Goal: Task Accomplishment & Management: Manage account settings

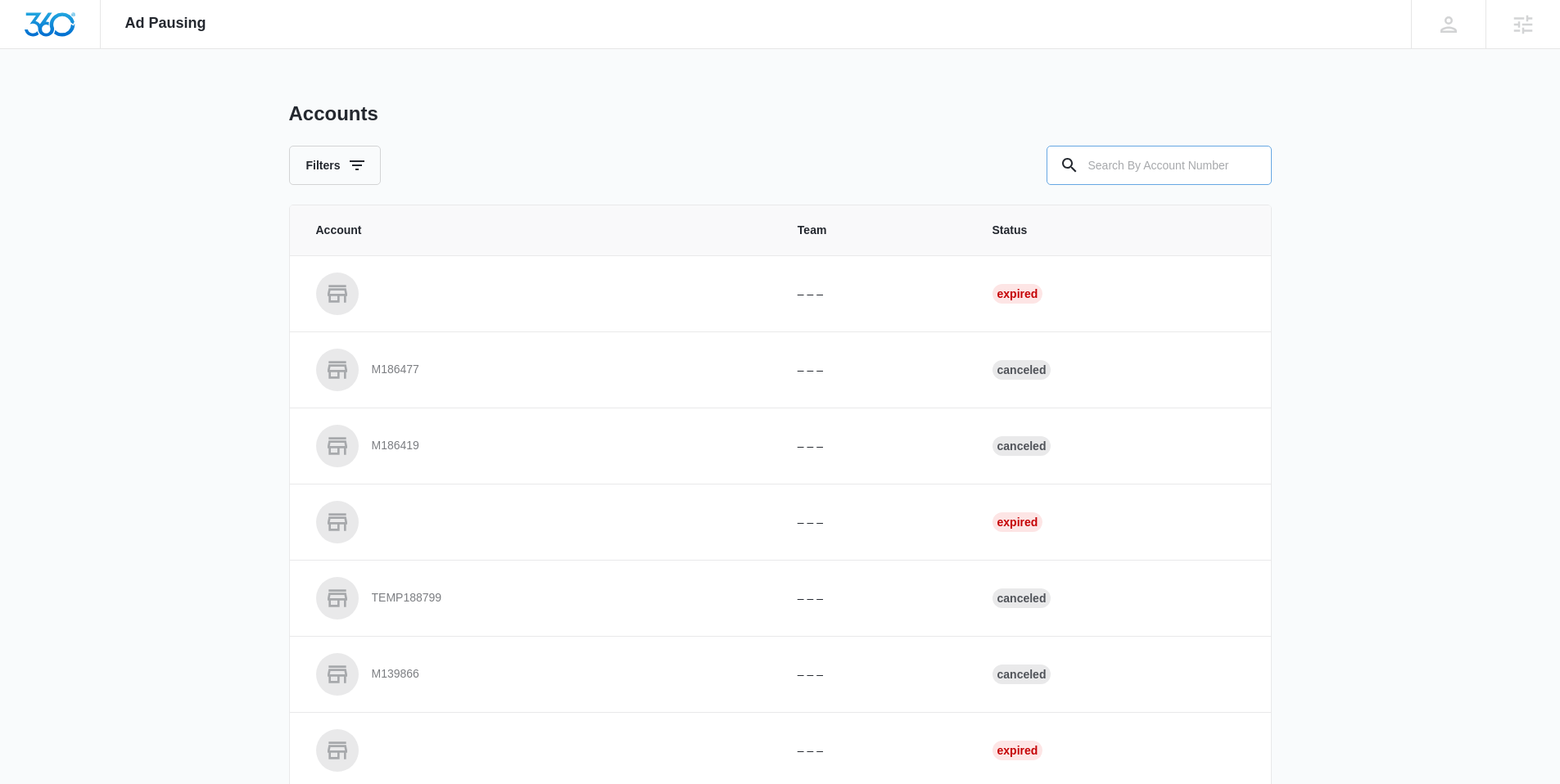
click at [1162, 163] on input "text" at bounding box center [1159, 165] width 225 height 40
click at [981, 147] on div "Filters" at bounding box center [780, 165] width 983 height 40
click at [1163, 177] on input "text" at bounding box center [1159, 165] width 225 height 40
type input "M"
paste input "I'm surprised the average 40 yr old customer responds to it as it has not much …"
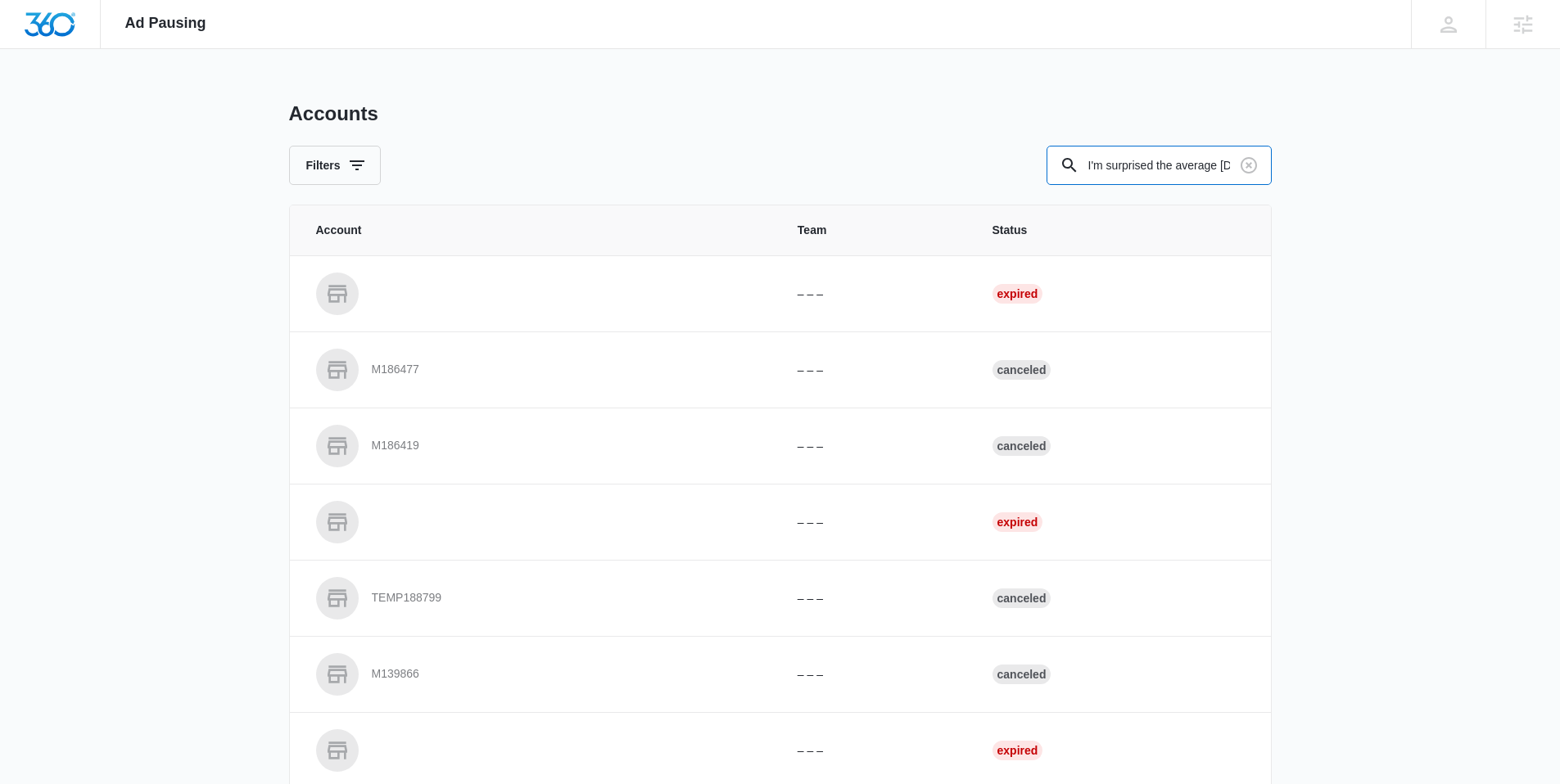
scroll to position [0, 380]
type input "I'm surprised the average 40 yr old customer responds to it as it has not much …"
click at [1246, 161] on icon "Clear" at bounding box center [1249, 165] width 19 height 19
type input "M329216"
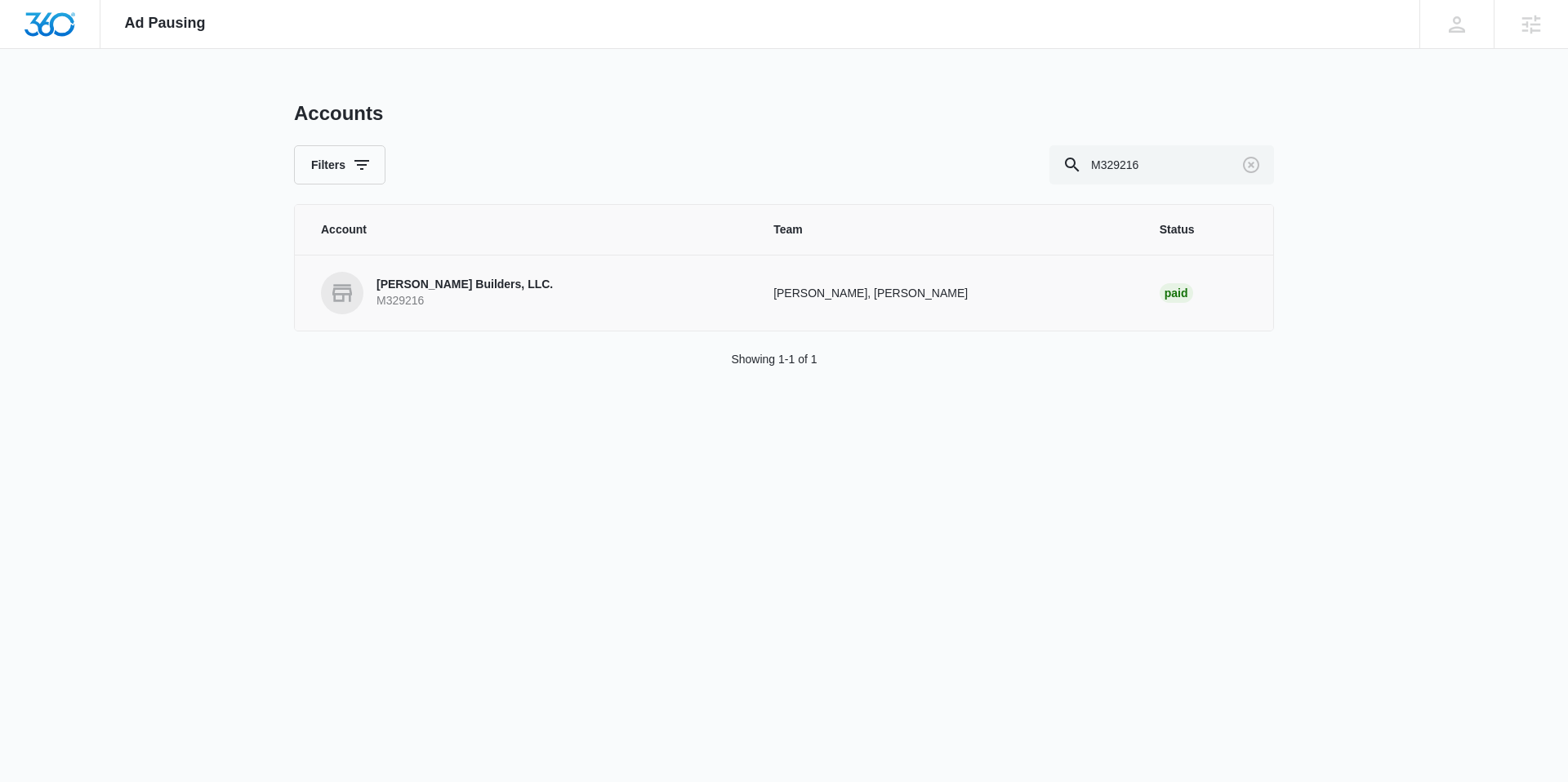
click at [494, 284] on link "Blough Builders, LLC. M329216" at bounding box center [527, 293] width 413 height 42
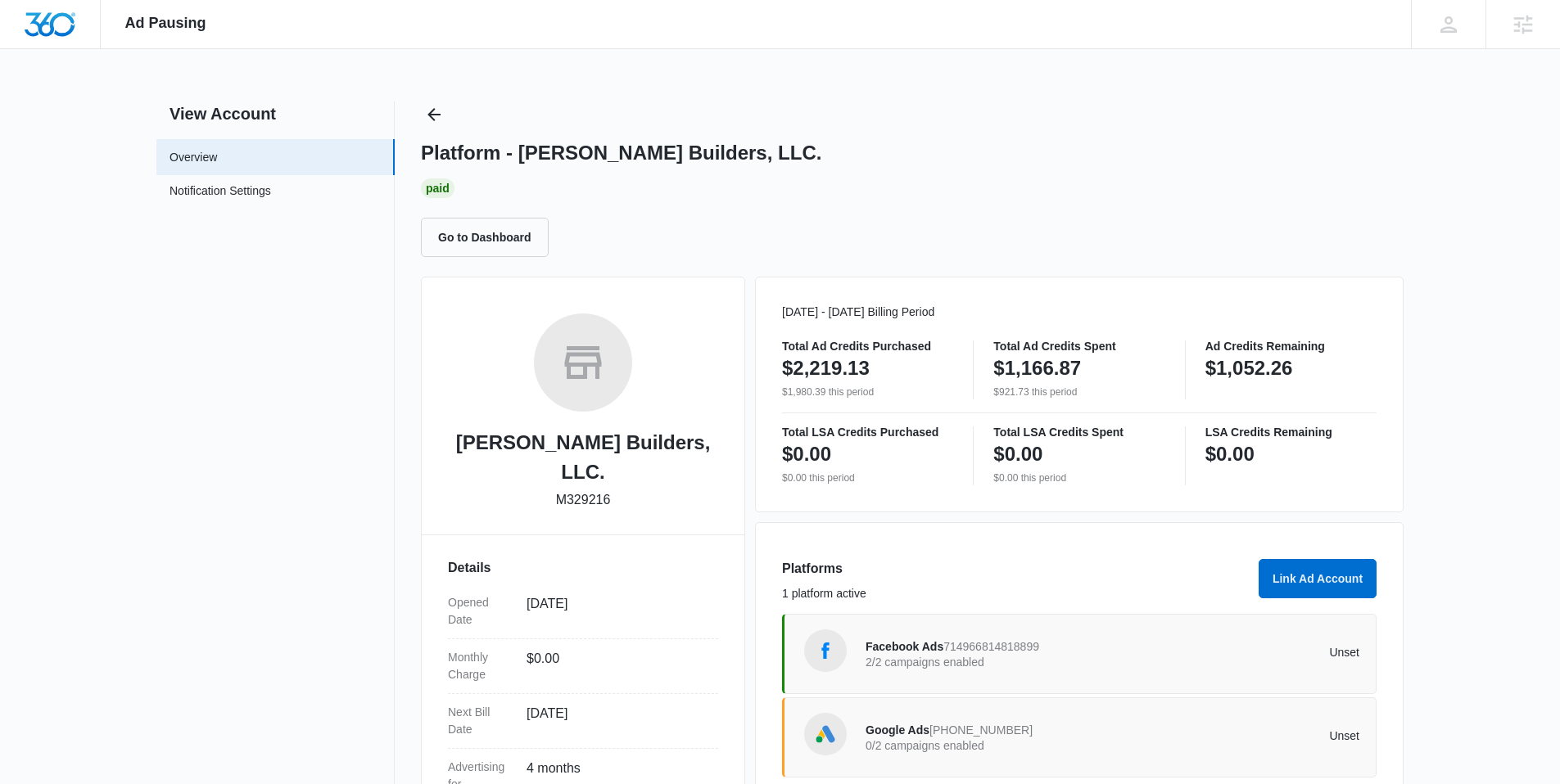
scroll to position [201, 0]
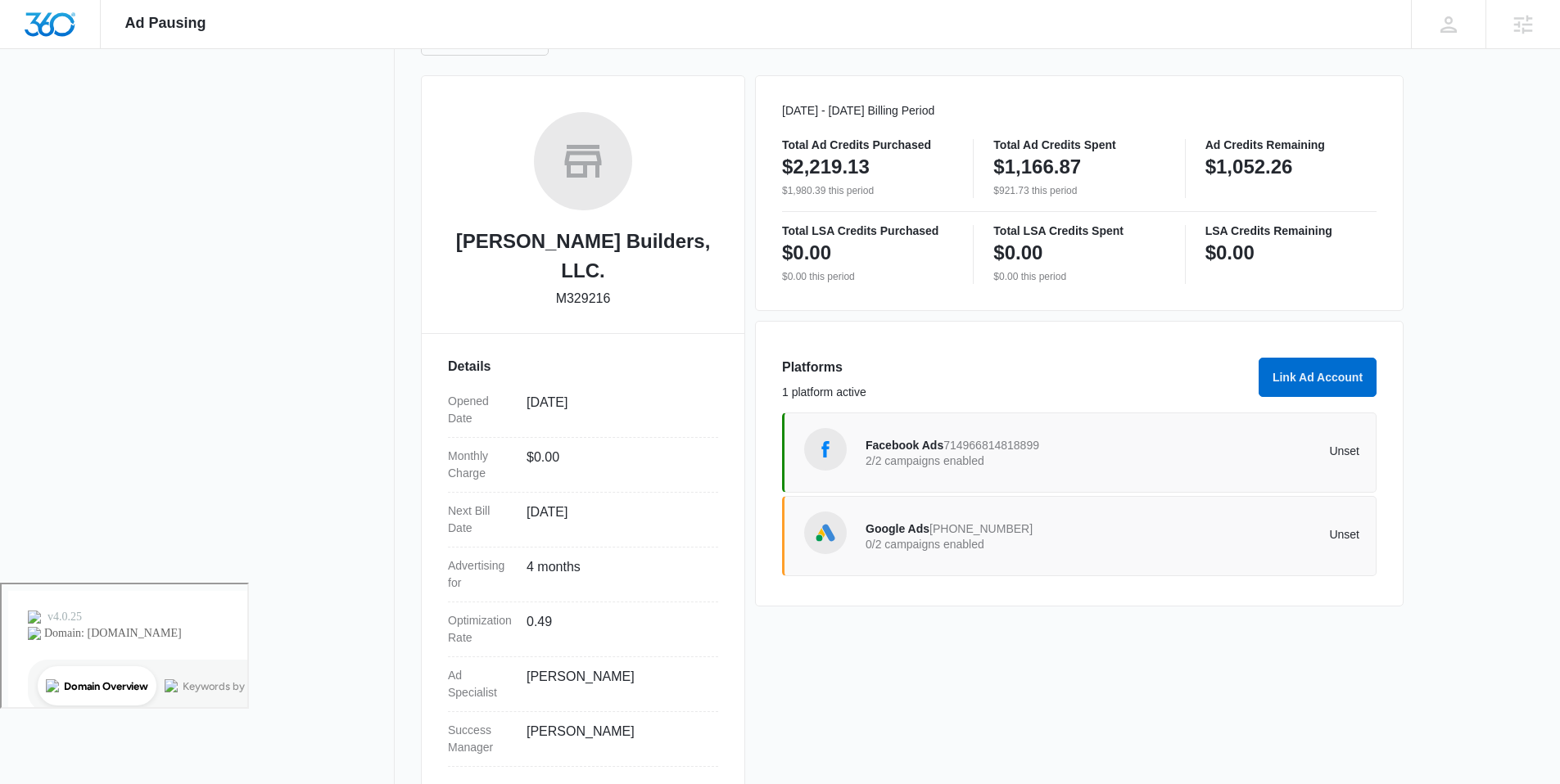
click at [948, 449] on span "714966814818899" at bounding box center [991, 445] width 95 height 13
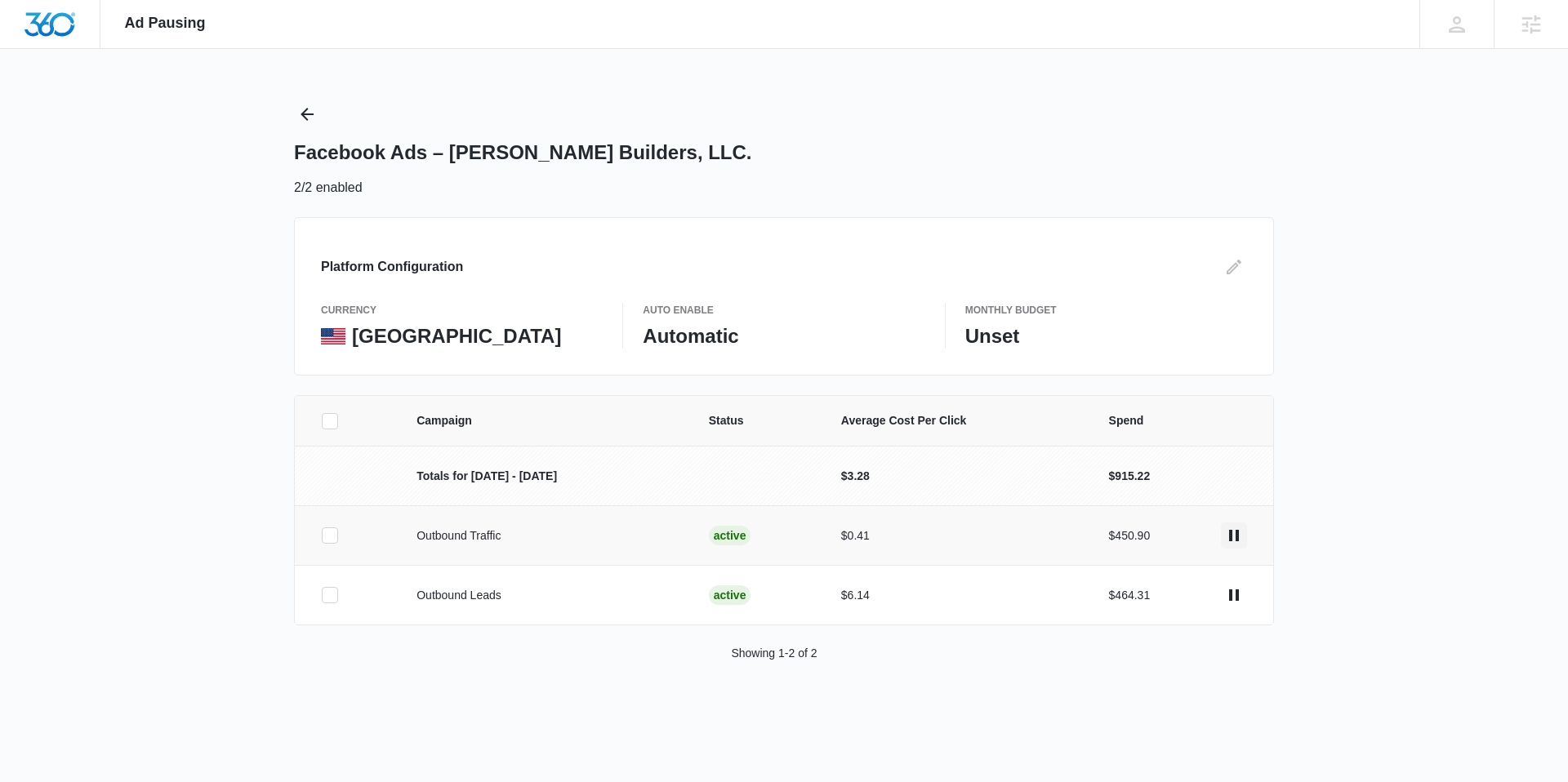
click at [1239, 533] on icon "actions.pause" at bounding box center [1234, 535] width 19 height 19
click at [1238, 596] on icon "actions.pause" at bounding box center [1233, 594] width 10 height 11
click at [314, 115] on icon "Back" at bounding box center [307, 114] width 19 height 19
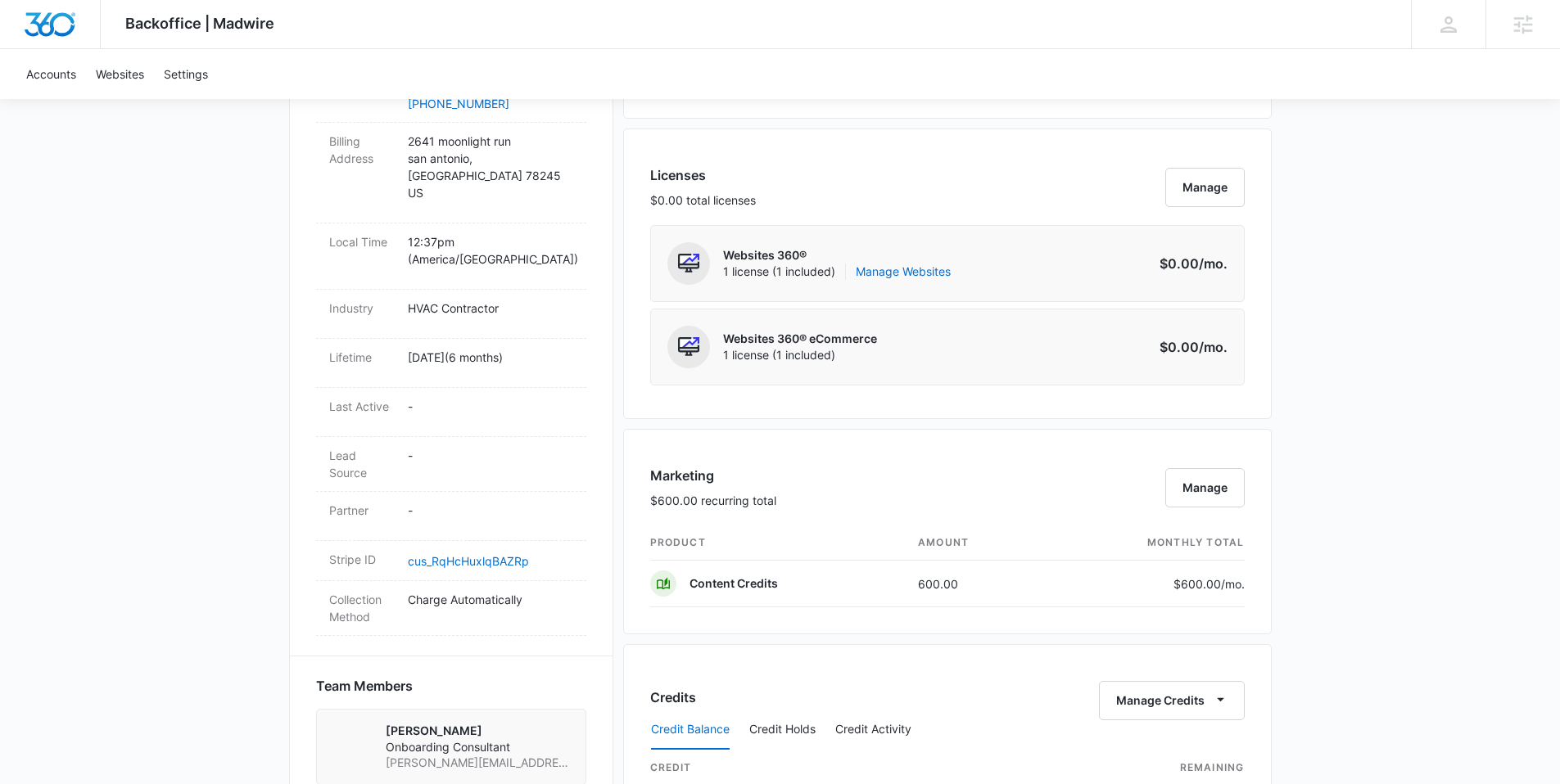
scroll to position [781, 0]
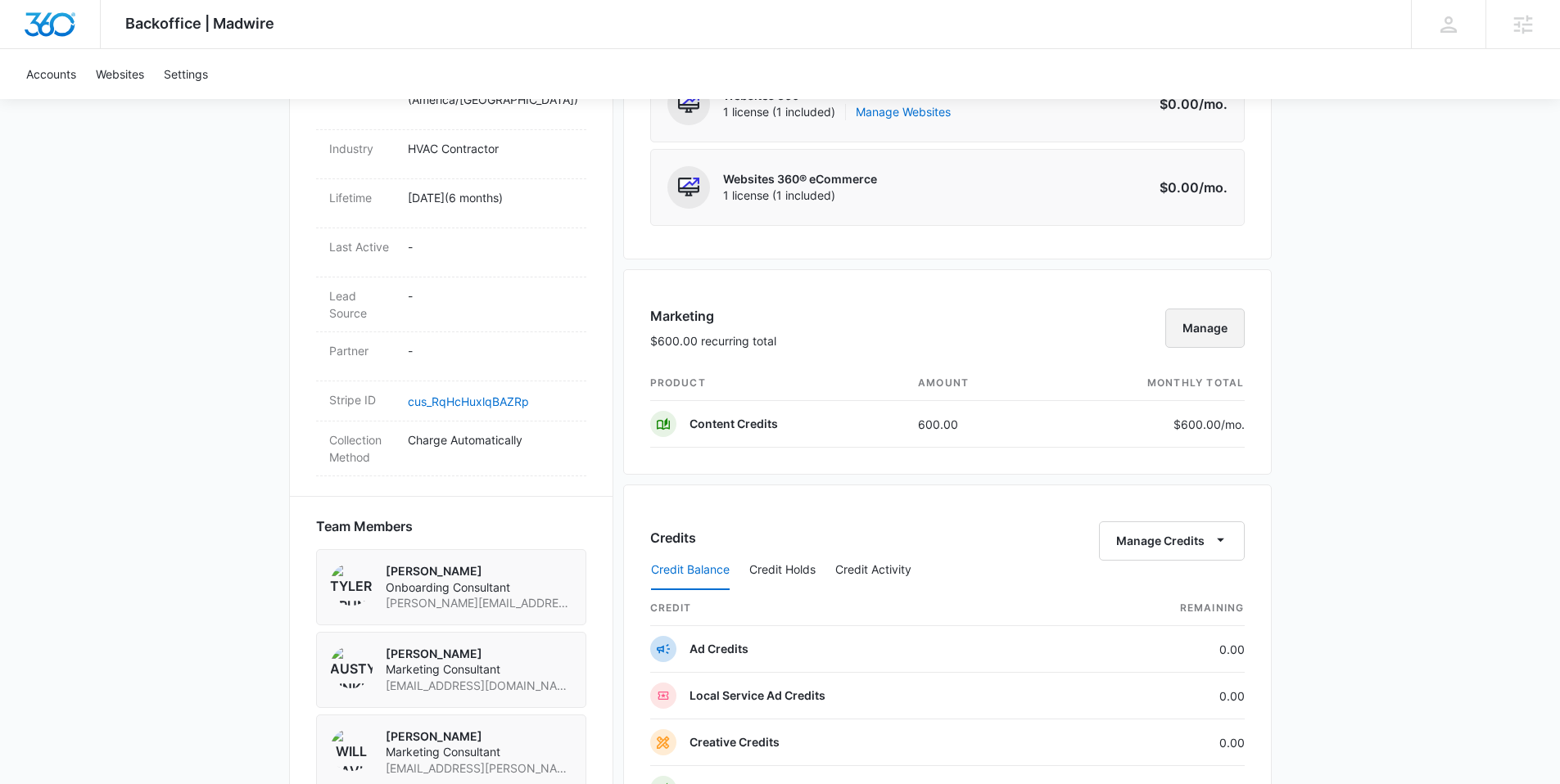
click at [1243, 332] on button "Manage" at bounding box center [1205, 328] width 80 height 40
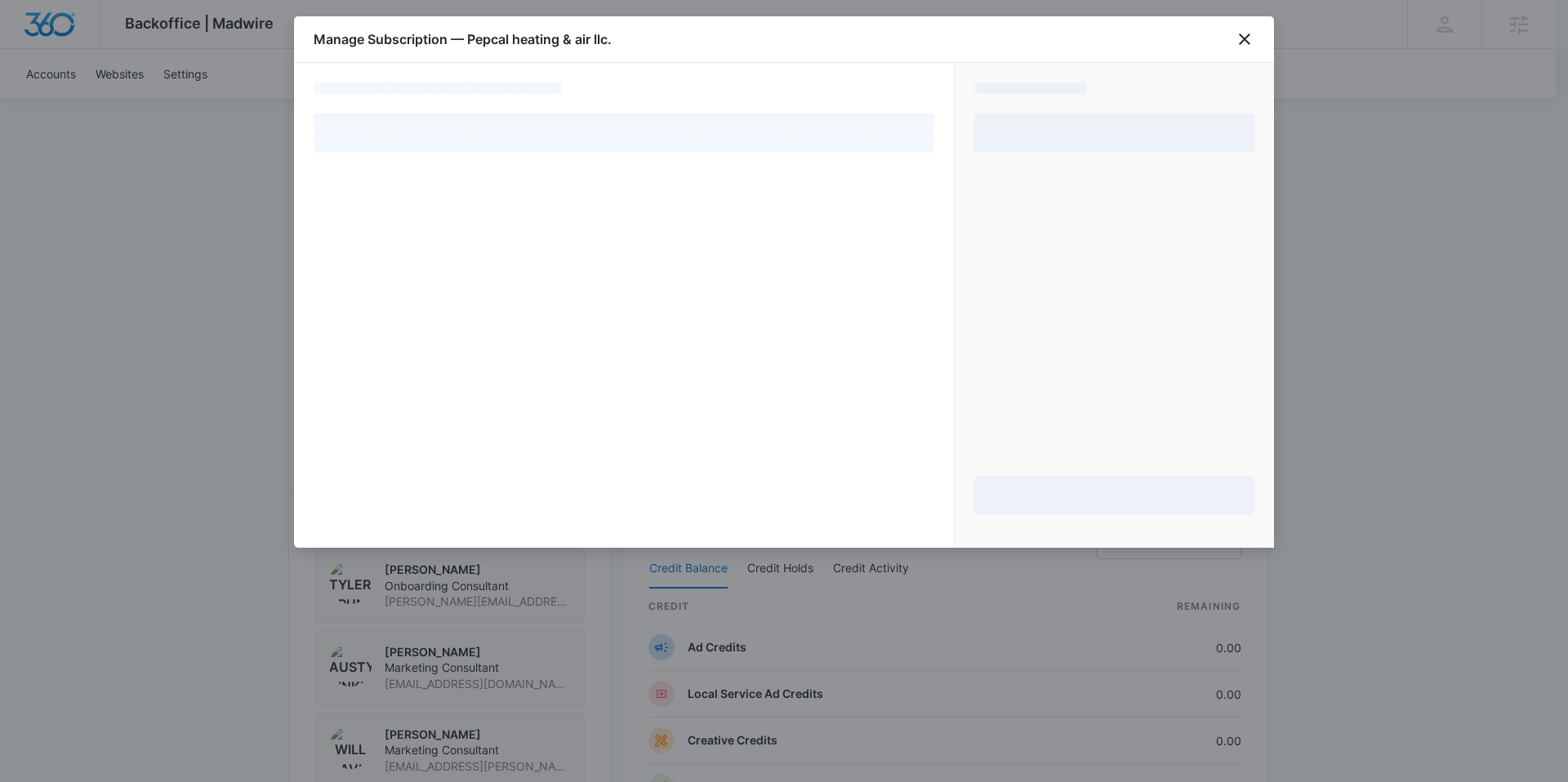
select select "pm_1R8kq4A4n8RTgNjUNZV53aYD"
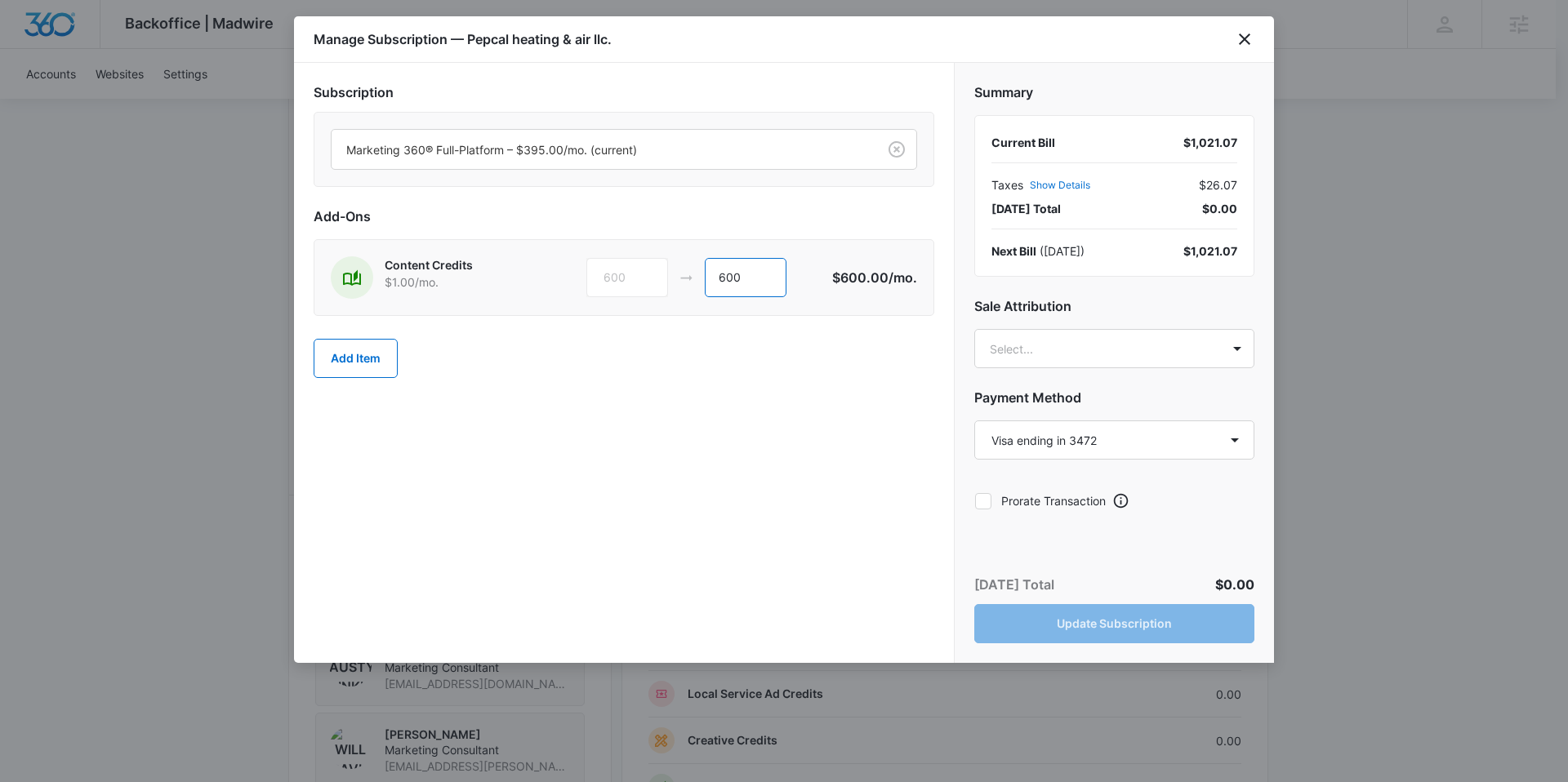
drag, startPoint x: 749, startPoint y: 277, endPoint x: 714, endPoint y: 278, distance: 35.0
click at [714, 278] on input "600" at bounding box center [745, 277] width 82 height 40
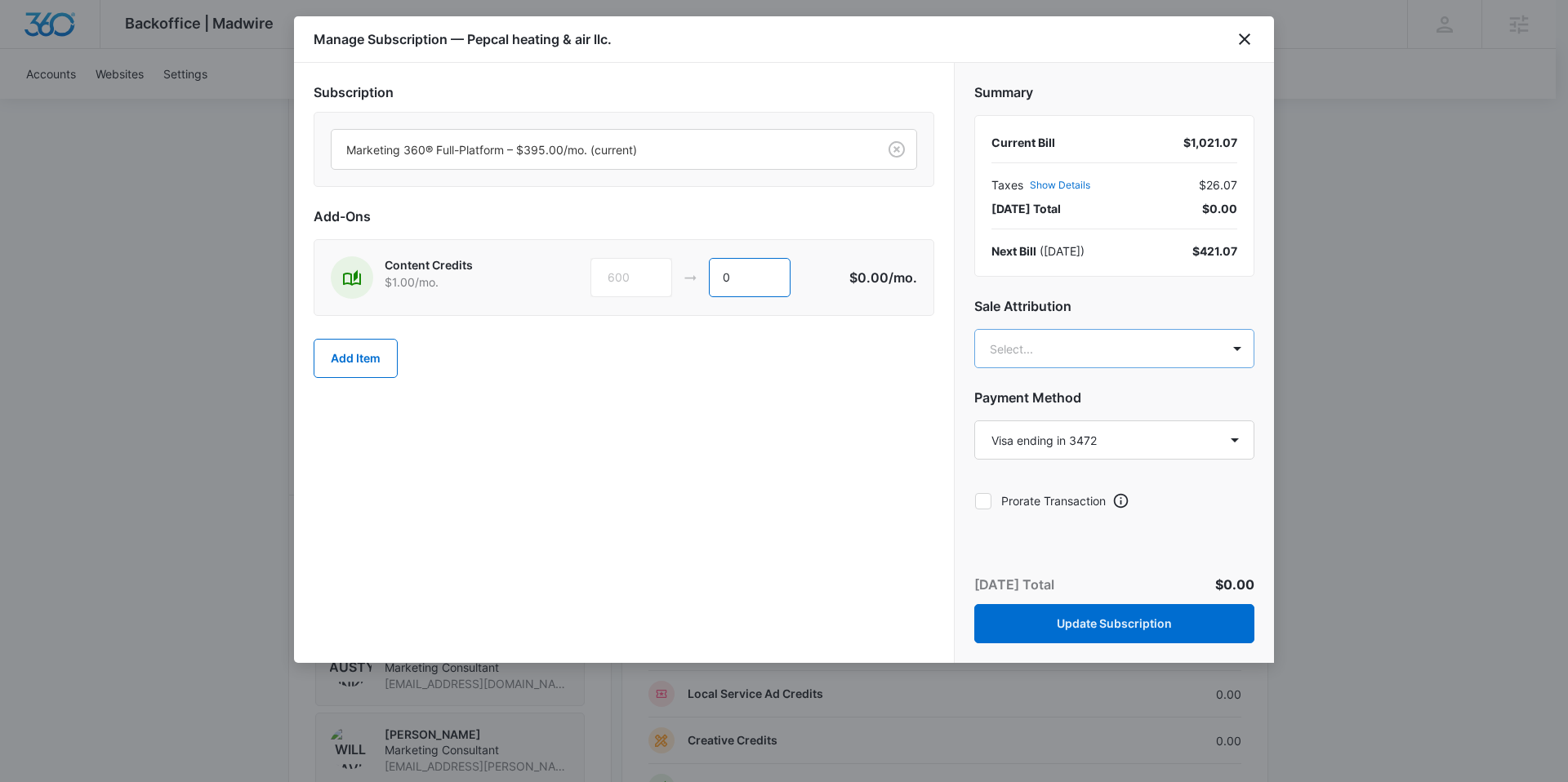
type input "0"
click at [1146, 349] on body "Backoffice | Madwire Apps Settings AA [PERSON_NAME] [PERSON_NAME][EMAIL_ADDRESS…" at bounding box center [784, 386] width 1568 height 2330
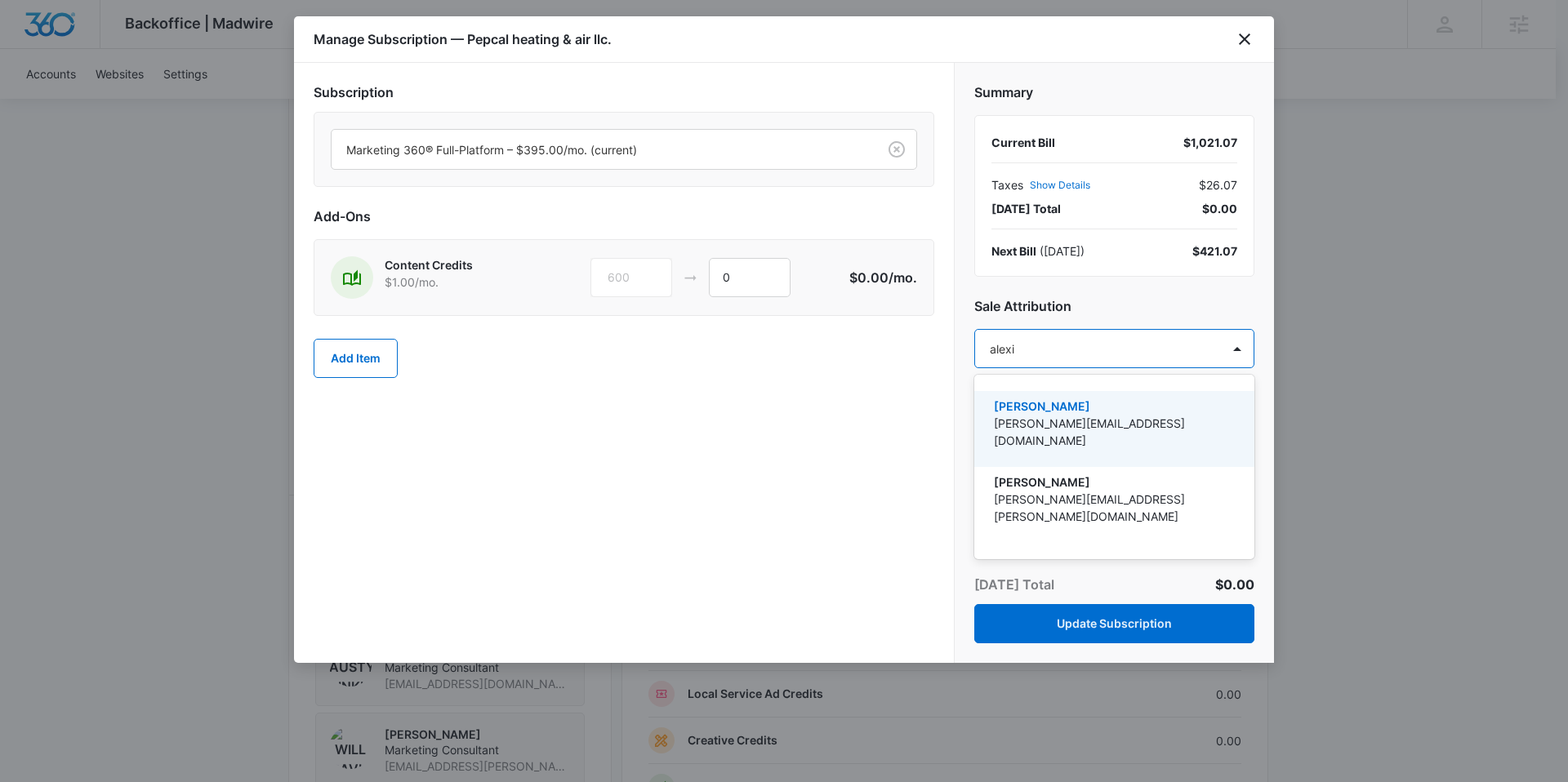
type input "[PERSON_NAME]"
click at [1169, 411] on p "Alexis Austere" at bounding box center [1113, 406] width 238 height 17
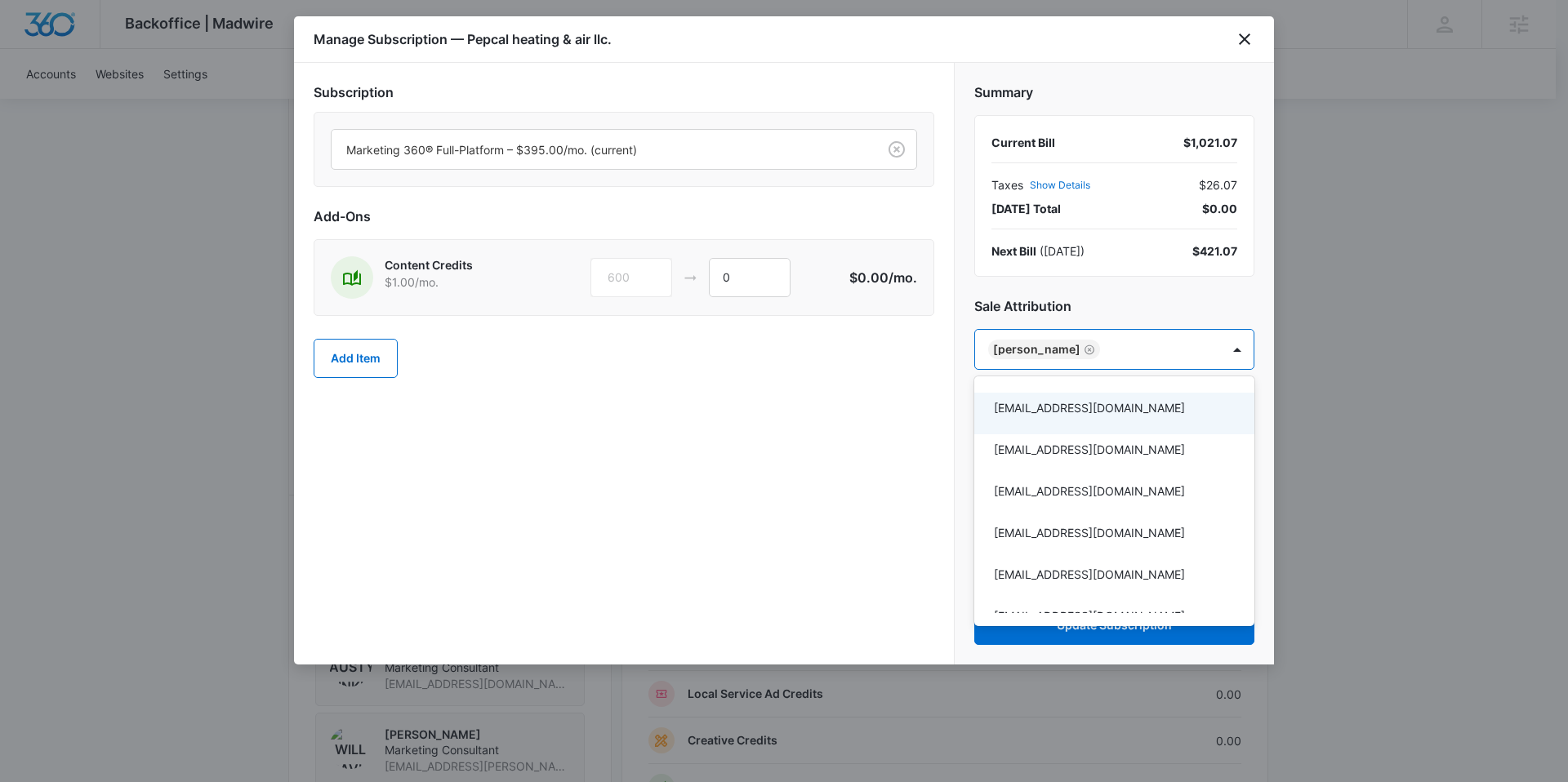
click at [729, 410] on div at bounding box center [784, 391] width 1568 height 782
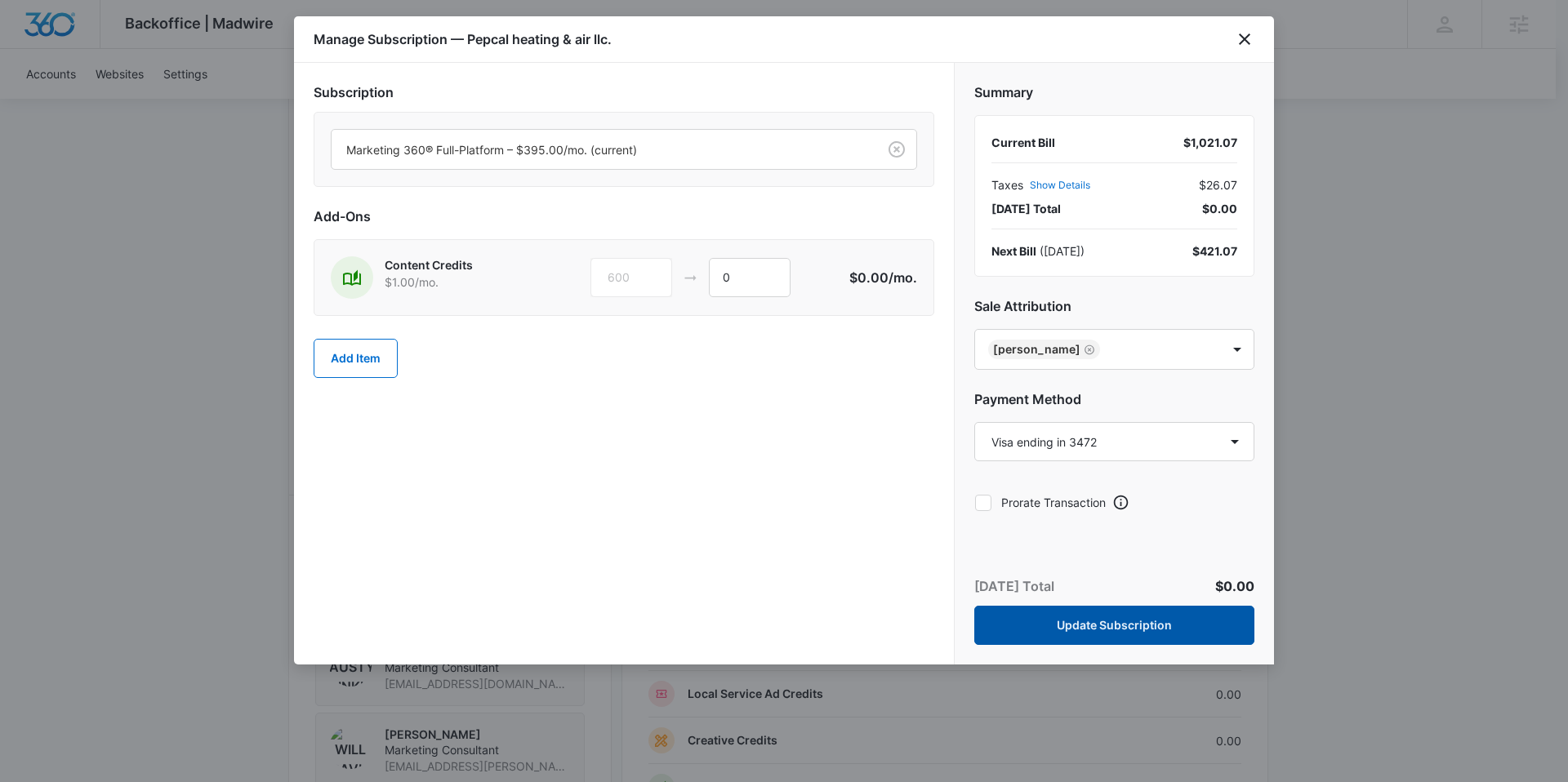
click at [1083, 622] on button "Update Subscription" at bounding box center [1114, 625] width 280 height 40
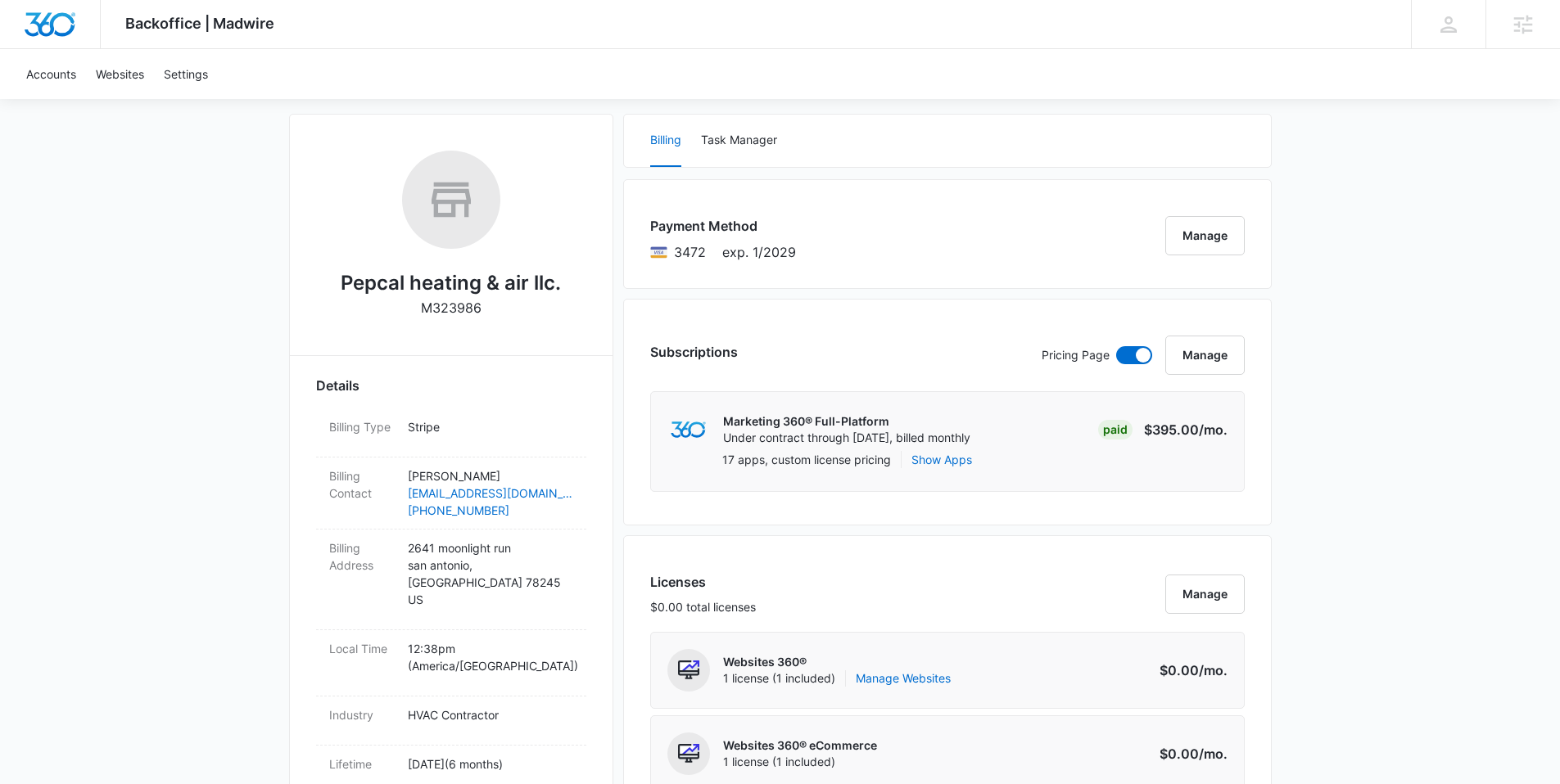
scroll to position [0, 0]
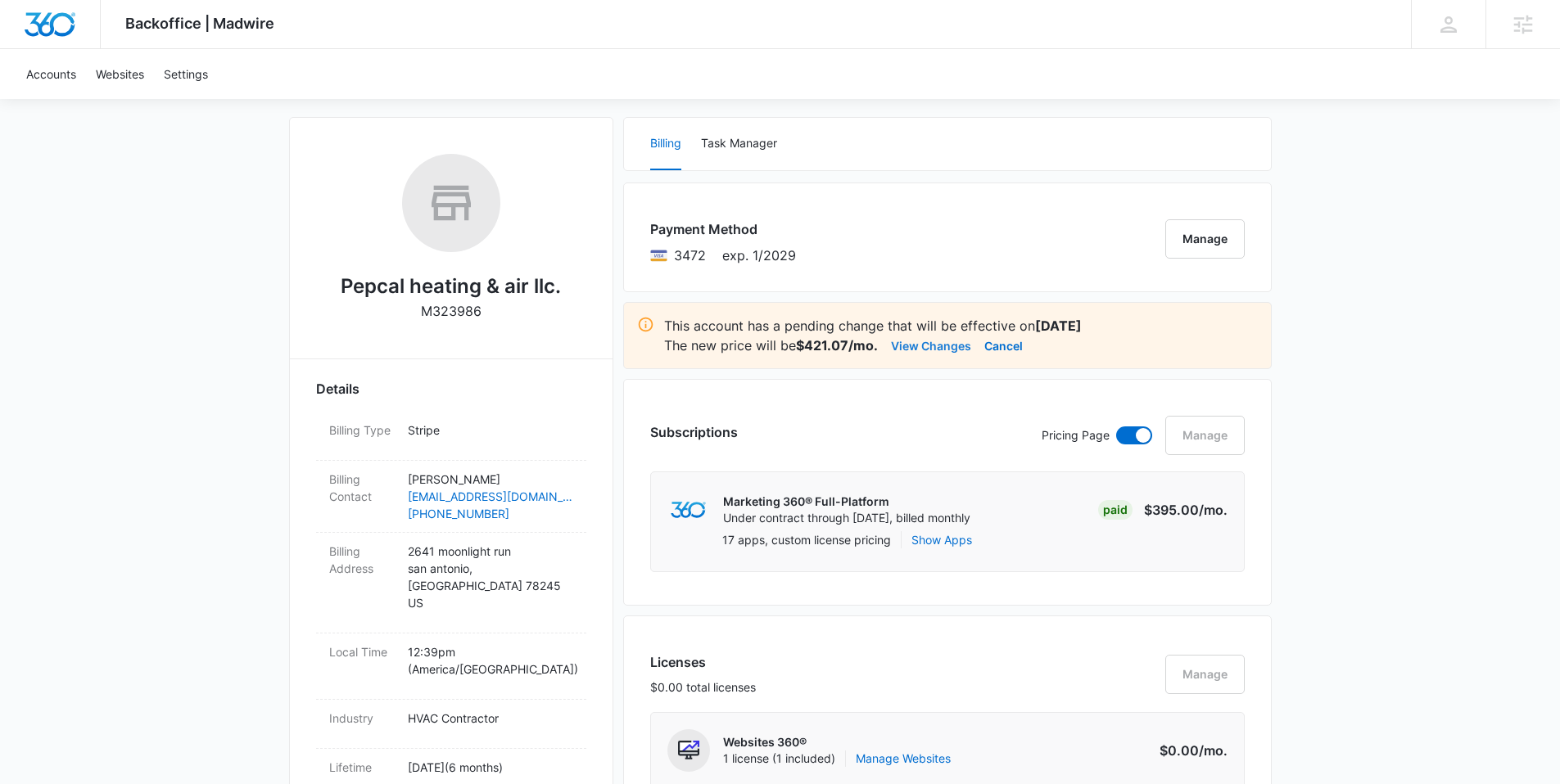
scroll to position [210, 0]
click at [920, 348] on button "View Changes" at bounding box center [931, 346] width 80 height 19
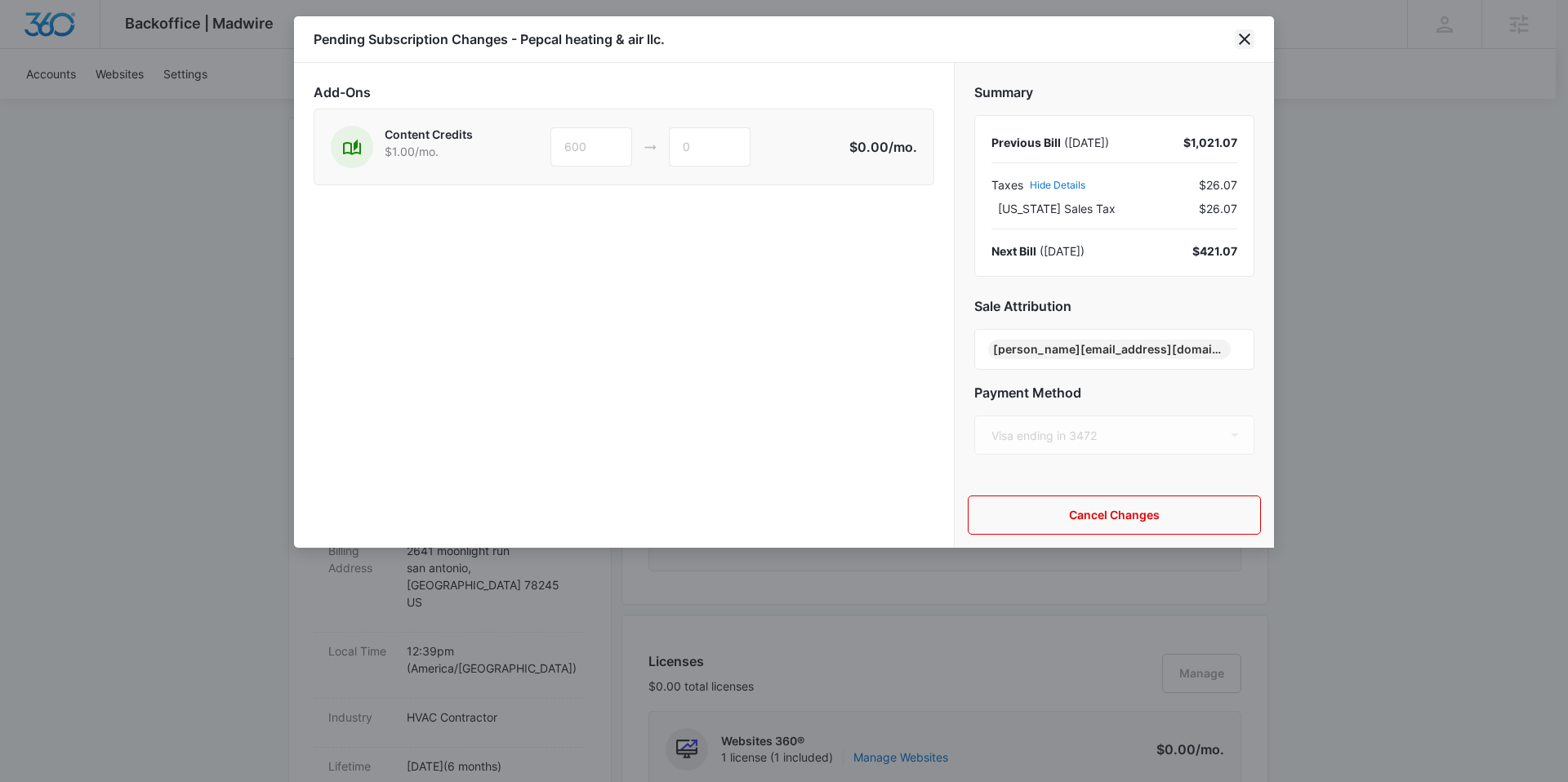
click at [1246, 40] on icon "close" at bounding box center [1245, 39] width 19 height 19
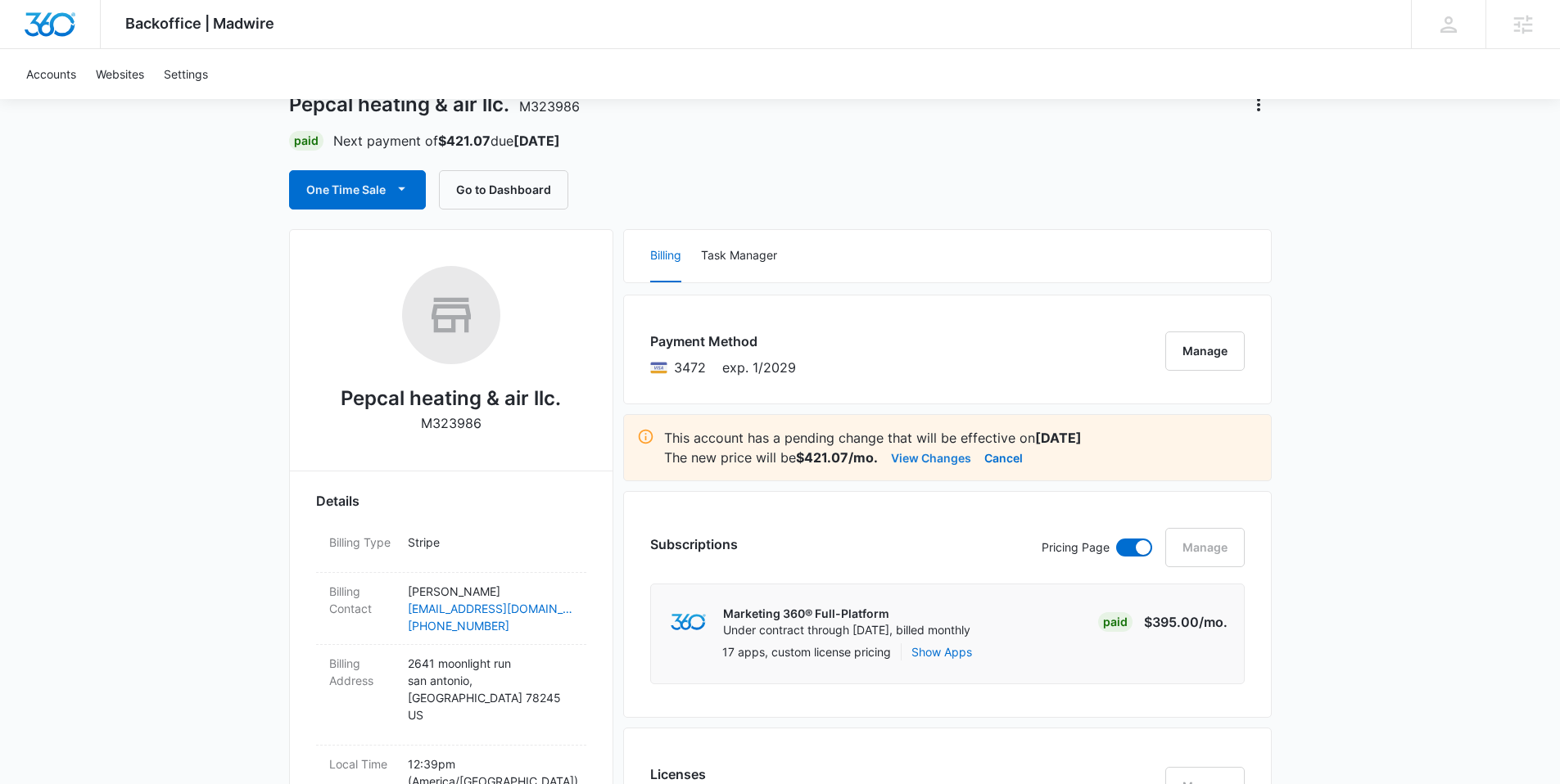
scroll to position [0, 0]
